Goal: Task Accomplishment & Management: Use online tool/utility

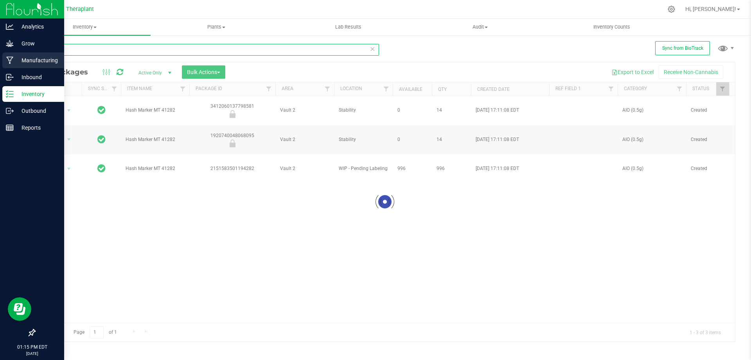
drag, startPoint x: 75, startPoint y: 52, endPoint x: 0, endPoint y: 62, distance: 75.8
click at [0, 62] on div "Analytics Grow Manufacturing Inbound Inventory Outbound Reports 01:15 PM EDT [D…" at bounding box center [375, 180] width 751 height 360
type input "41259"
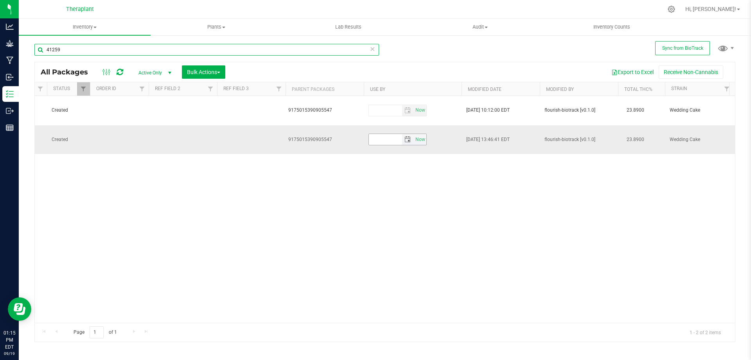
click at [405, 136] on span "select" at bounding box center [408, 139] width 6 height 6
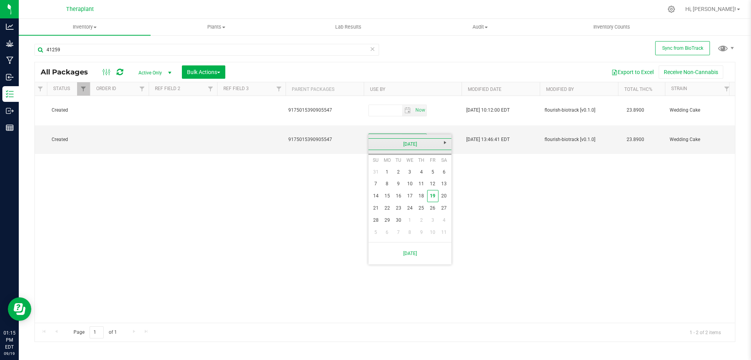
click at [412, 144] on link "[DATE]" at bounding box center [410, 144] width 84 height 12
click at [447, 139] on span "Next" at bounding box center [445, 142] width 6 height 6
click at [378, 207] on link "Sep" at bounding box center [380, 210] width 20 height 20
click at [415, 198] on link "16" at bounding box center [409, 196] width 11 height 12
type input "[DATE]"
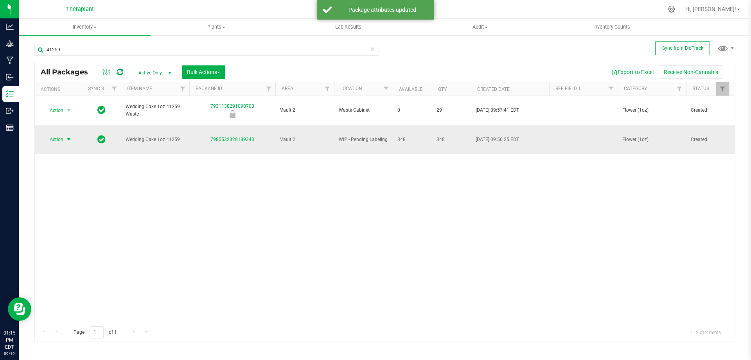
click at [58, 134] on span "Action" at bounding box center [53, 139] width 21 height 11
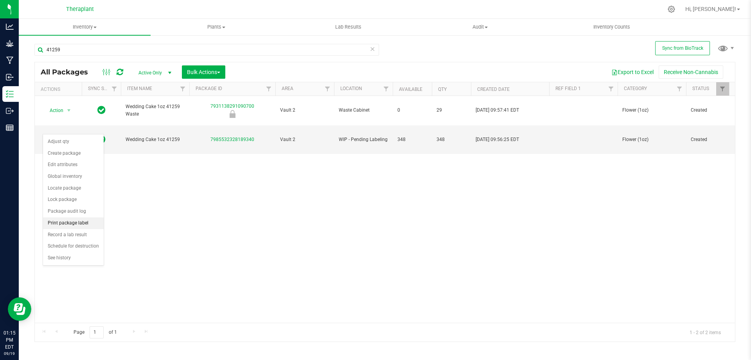
drag, startPoint x: 74, startPoint y: 223, endPoint x: 103, endPoint y: 220, distance: 29.1
click at [74, 222] on li "Print package label" at bounding box center [73, 223] width 61 height 12
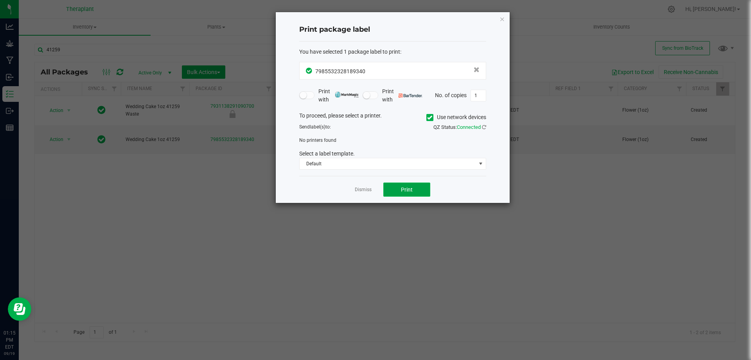
click at [410, 191] on button "Print" at bounding box center [406, 189] width 47 height 14
click at [427, 117] on icon at bounding box center [429, 117] width 5 height 0
click at [0, 0] on input "Use network devices" at bounding box center [0, 0] width 0 height 0
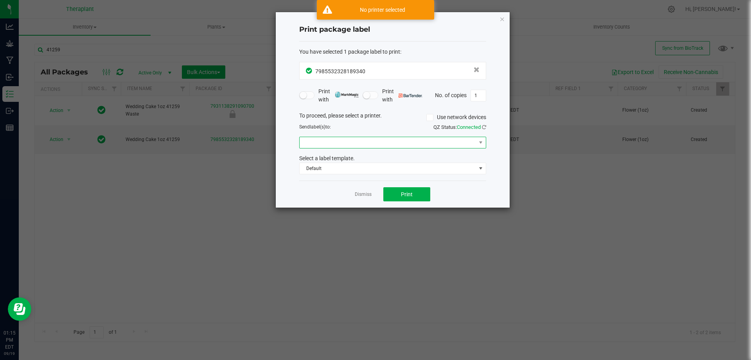
click at [347, 141] on span at bounding box center [388, 142] width 176 height 11
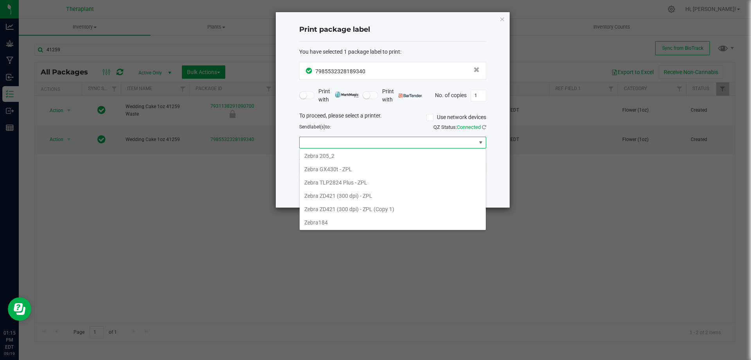
scroll to position [401, 0]
click at [356, 212] on 1\) "Zebra ZD421 (300 dpi) - ZPL (Copy 1)" at bounding box center [393, 208] width 186 height 13
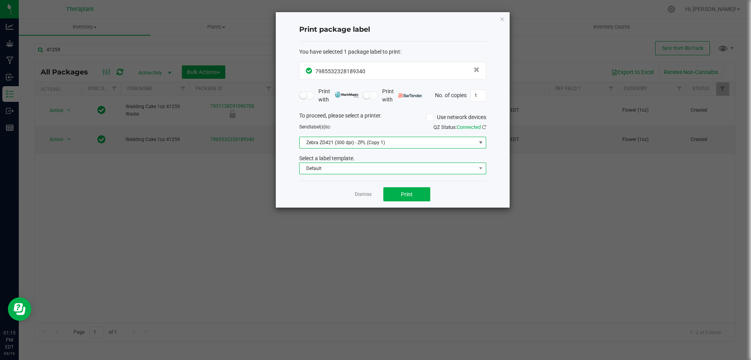
click at [385, 166] on span "Default" at bounding box center [388, 168] width 176 height 11
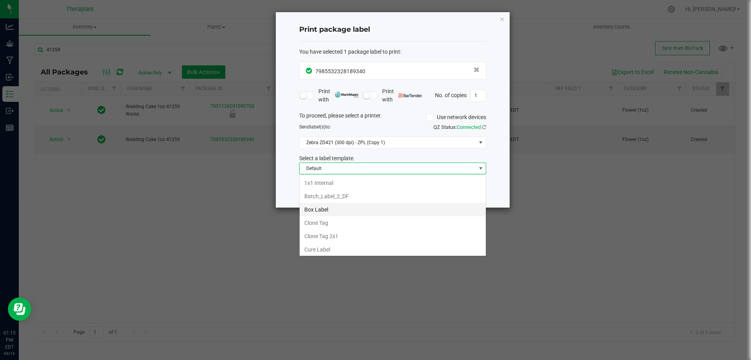
scroll to position [39116, 38941]
click at [358, 198] on li "Horizontal Vault Shelf Tag" at bounding box center [393, 195] width 186 height 13
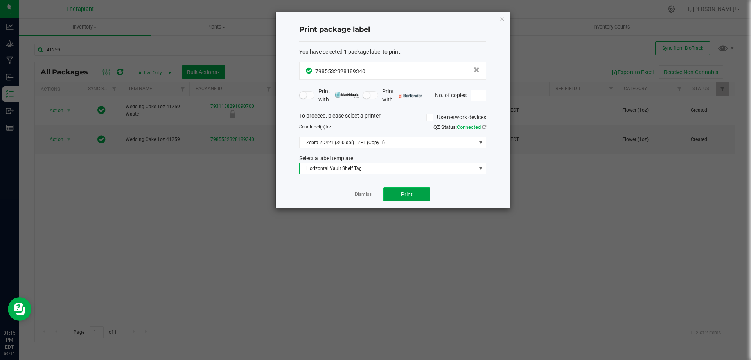
click at [419, 194] on button "Print" at bounding box center [406, 194] width 47 height 14
click at [482, 95] on input "1" at bounding box center [478, 95] width 15 height 11
type input "36"
click at [408, 196] on span "Print" at bounding box center [407, 194] width 12 height 6
click at [500, 20] on icon "button" at bounding box center [502, 18] width 5 height 9
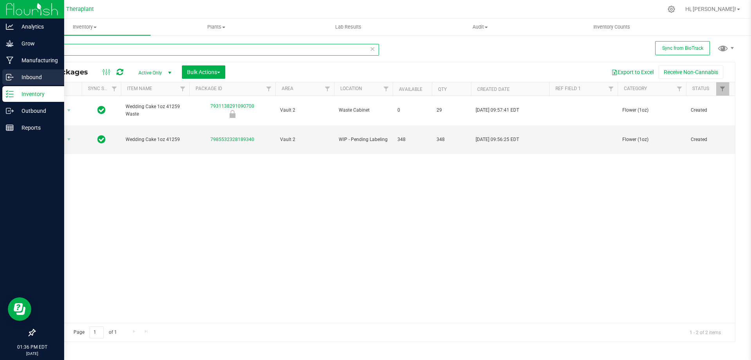
drag, startPoint x: 76, startPoint y: 50, endPoint x: 0, endPoint y: 82, distance: 81.5
click at [0, 82] on div "Analytics Grow Manufacturing Inbound Inventory Outbound Reports 01:36 PM EDT [D…" at bounding box center [375, 180] width 751 height 360
type input "41279"
